Goal: Information Seeking & Learning: Learn about a topic

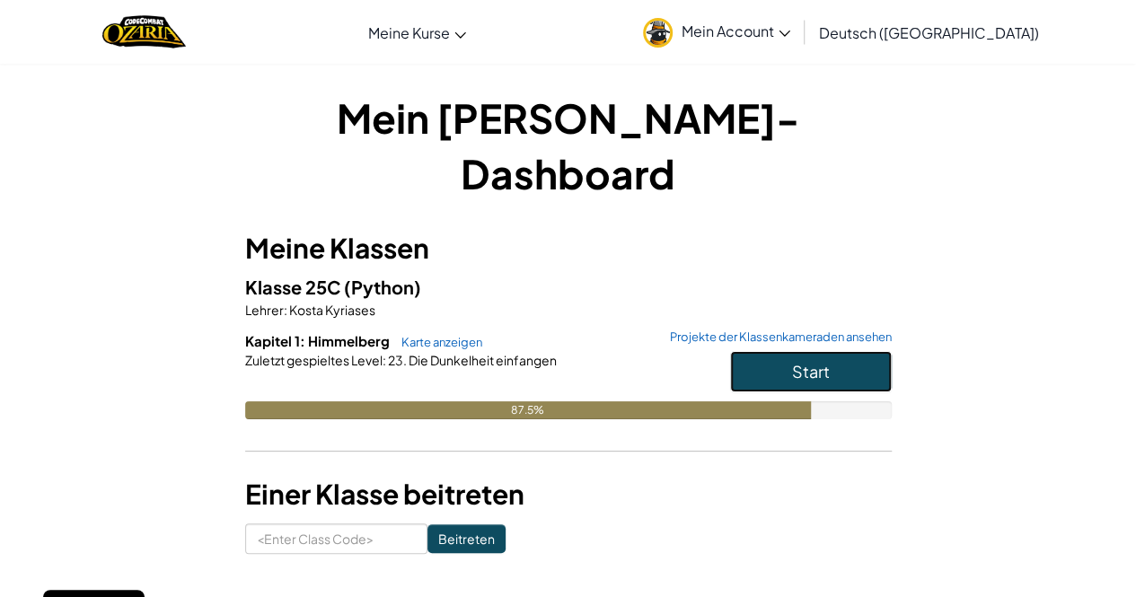
click at [844, 351] on button "Start" at bounding box center [811, 371] width 162 height 41
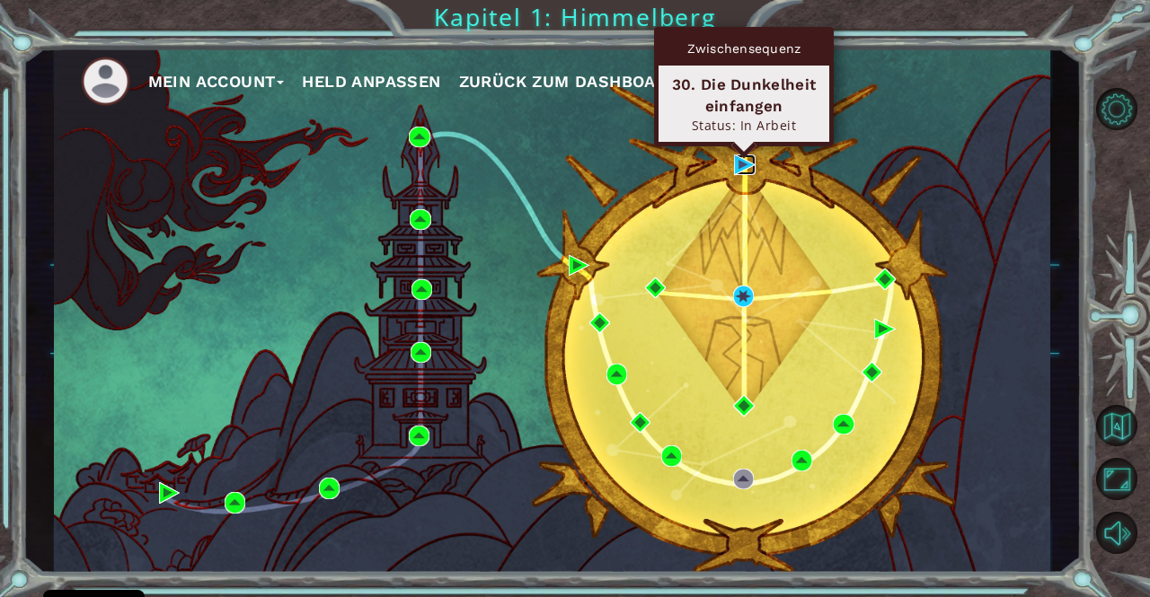
click at [738, 161] on img at bounding box center [744, 165] width 21 height 21
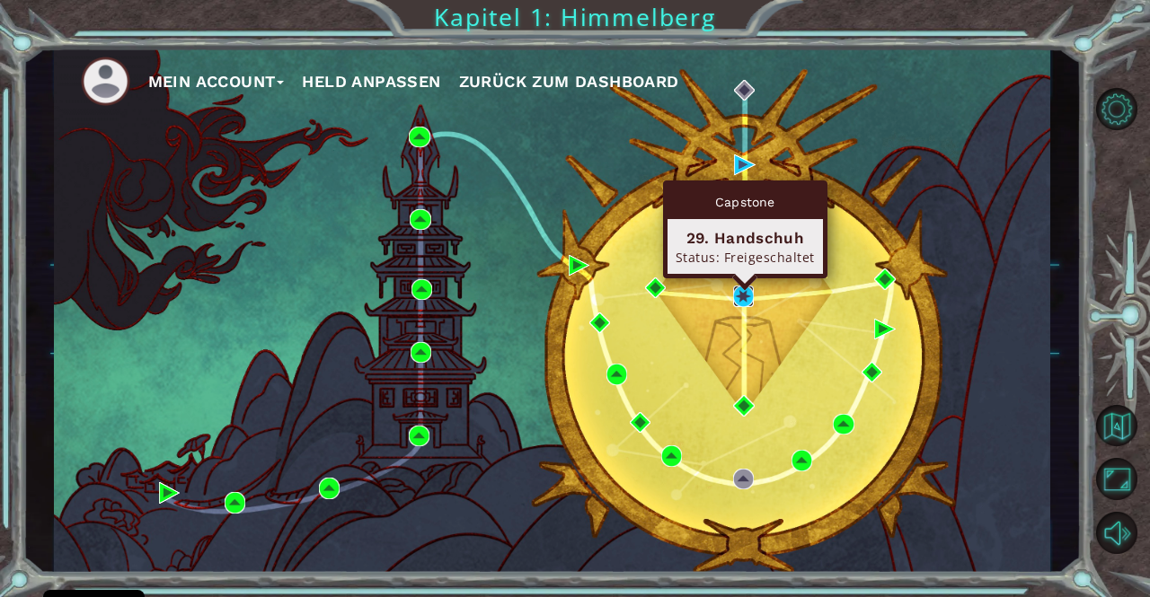
click at [747, 296] on img at bounding box center [743, 296] width 21 height 21
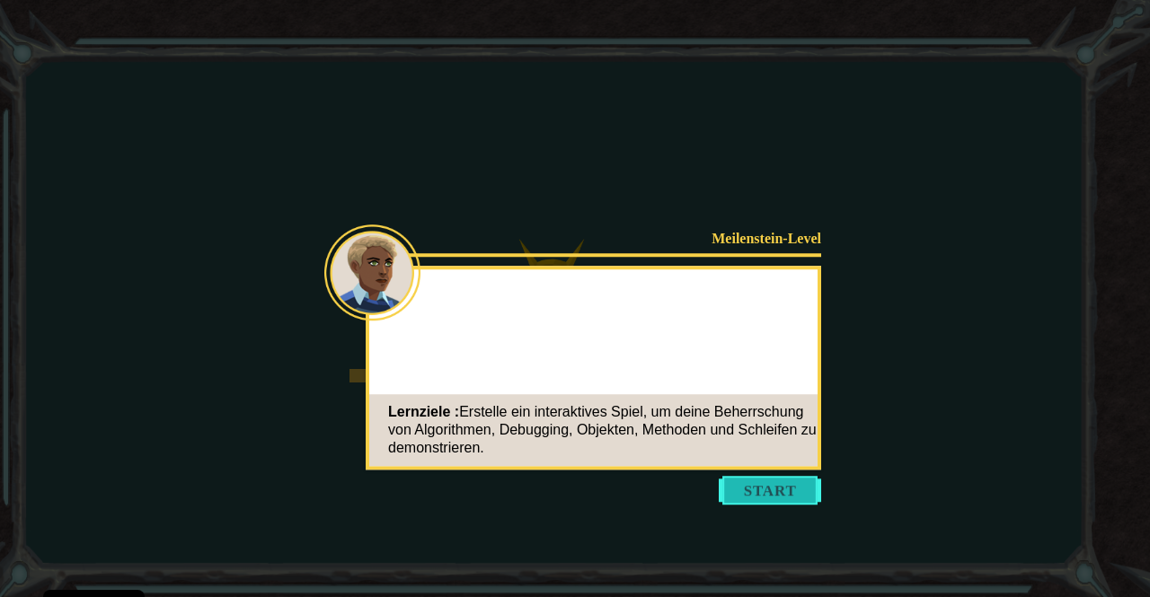
click at [746, 492] on button "Start" at bounding box center [770, 490] width 102 height 29
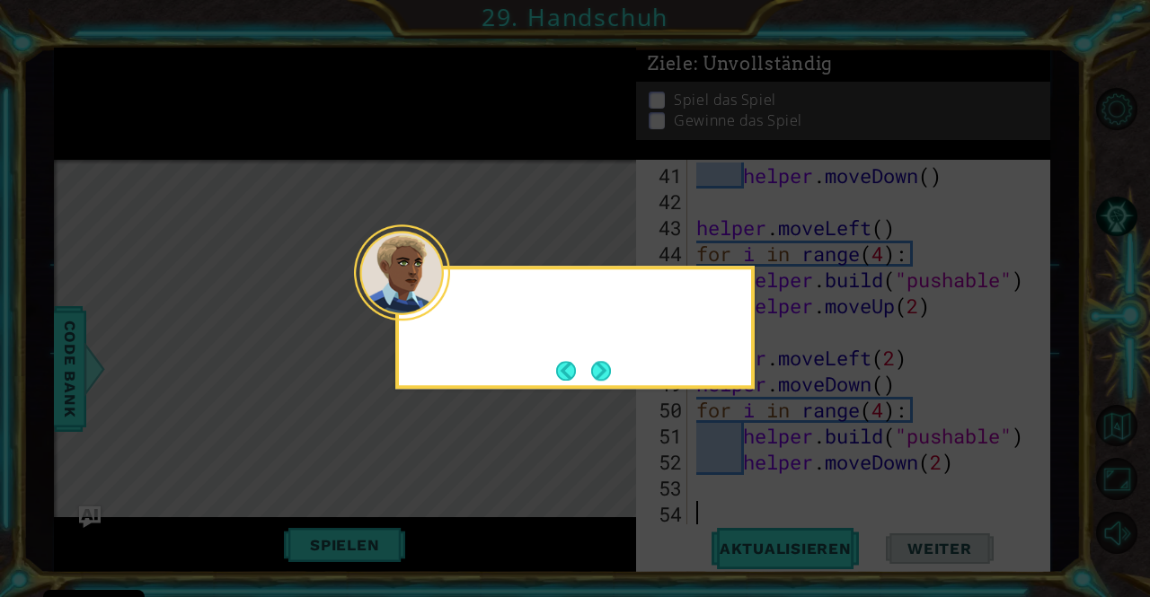
scroll to position [1120, 0]
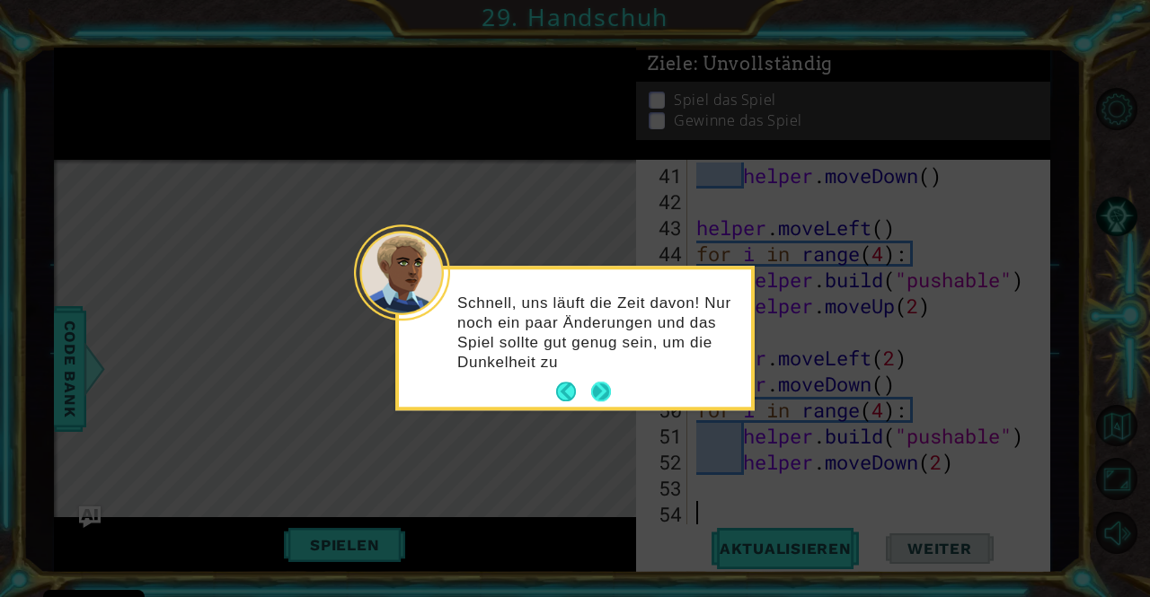
click at [602, 390] on button "Next" at bounding box center [601, 393] width 20 height 20
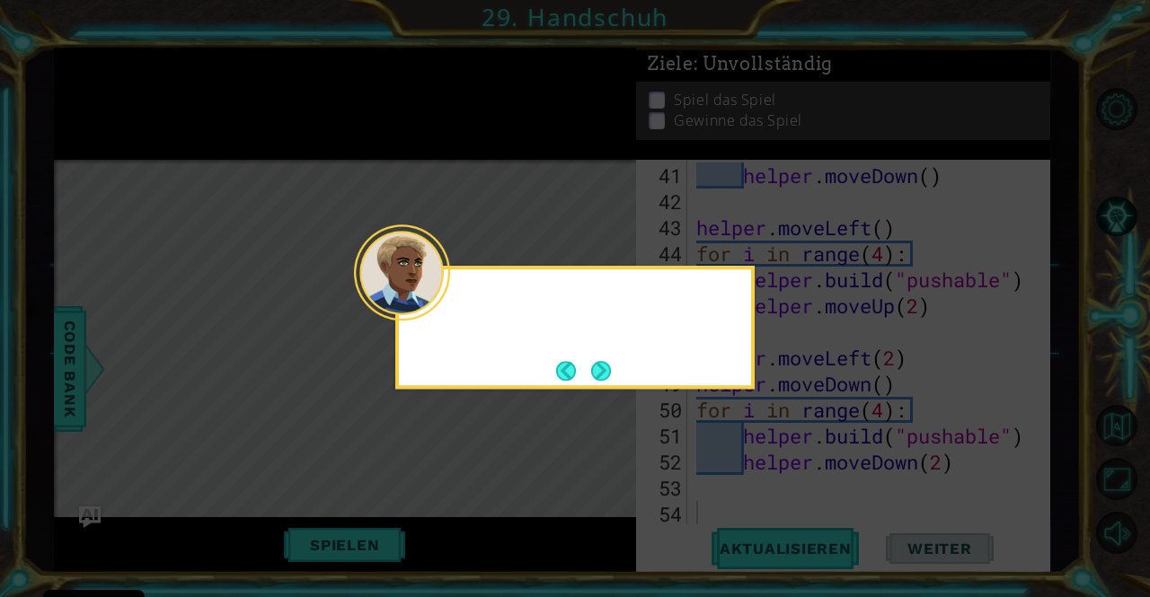
click at [602, 390] on icon at bounding box center [575, 298] width 1150 height 597
click at [598, 367] on button "Next" at bounding box center [601, 371] width 20 height 20
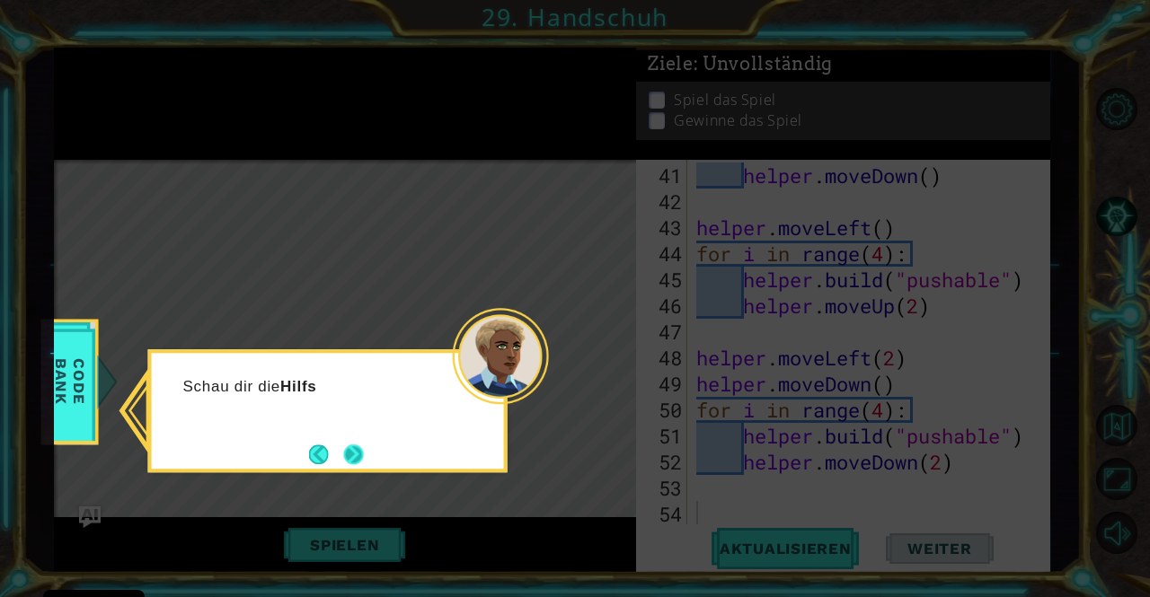
click at [361, 453] on button "Next" at bounding box center [354, 455] width 20 height 20
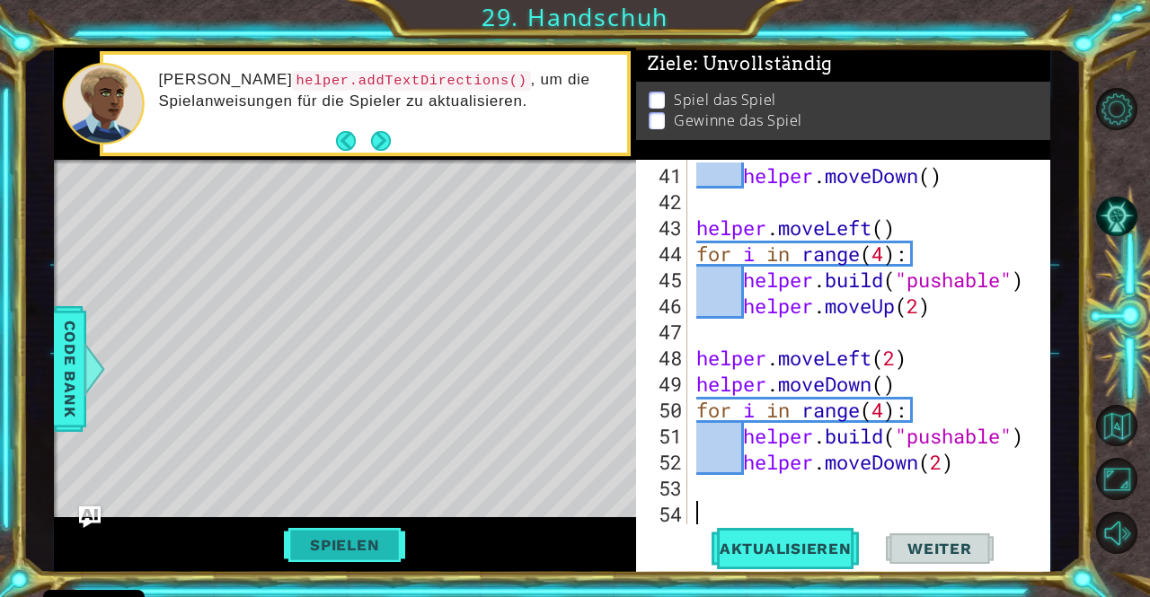
click at [336, 543] on button "Spielen" at bounding box center [345, 545] width 134 height 34
